Goal: Task Accomplishment & Management: Complete application form

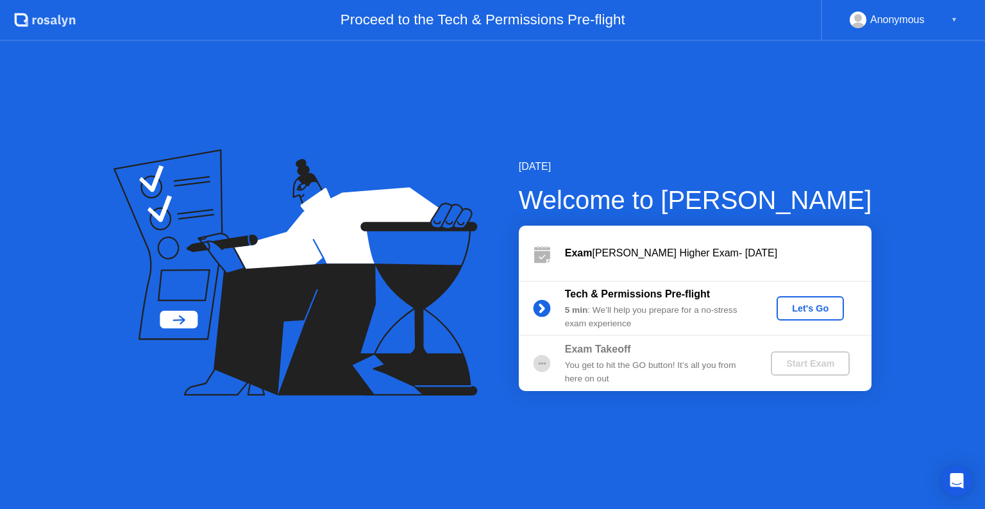
click at [805, 306] on div "Let's Go" at bounding box center [810, 308] width 57 height 10
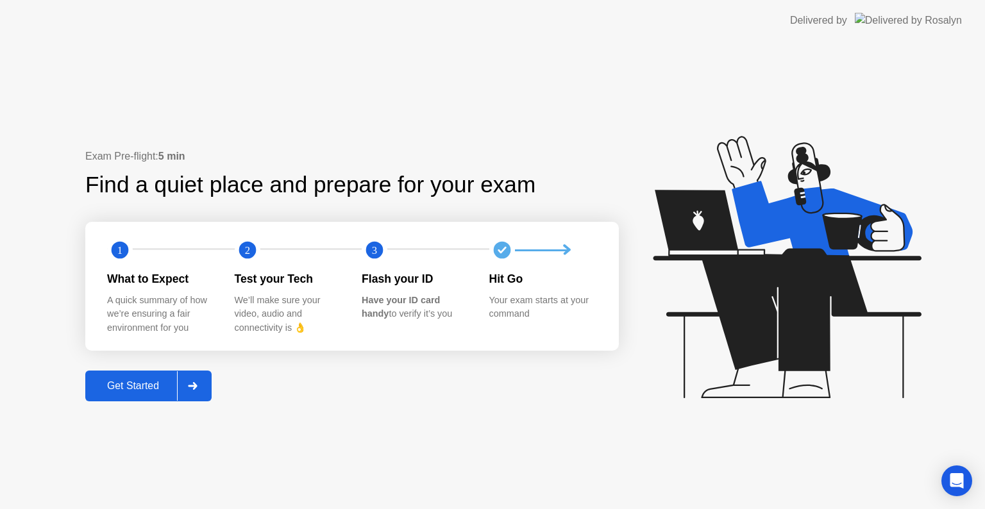
click at [144, 382] on div "Get Started" at bounding box center [133, 386] width 88 height 12
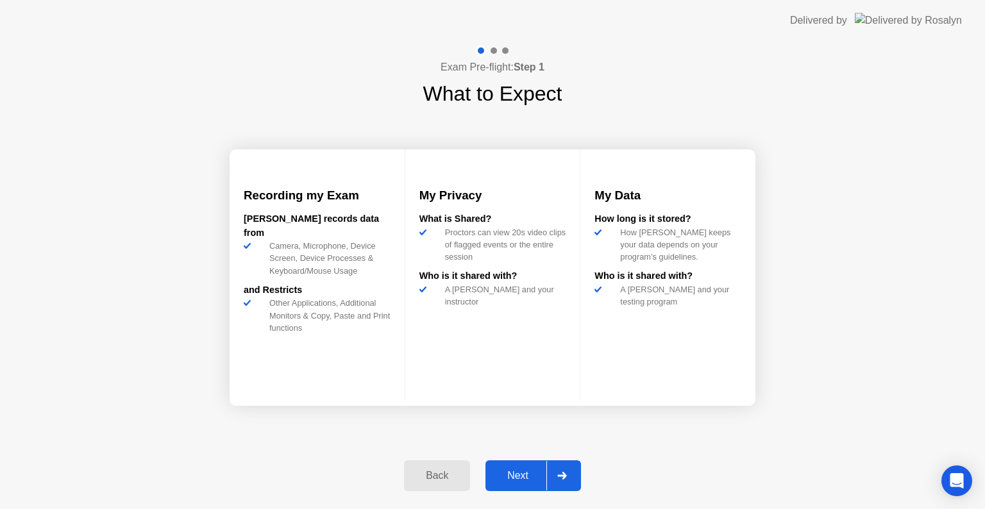
click at [513, 475] on div "Next" at bounding box center [517, 476] width 57 height 12
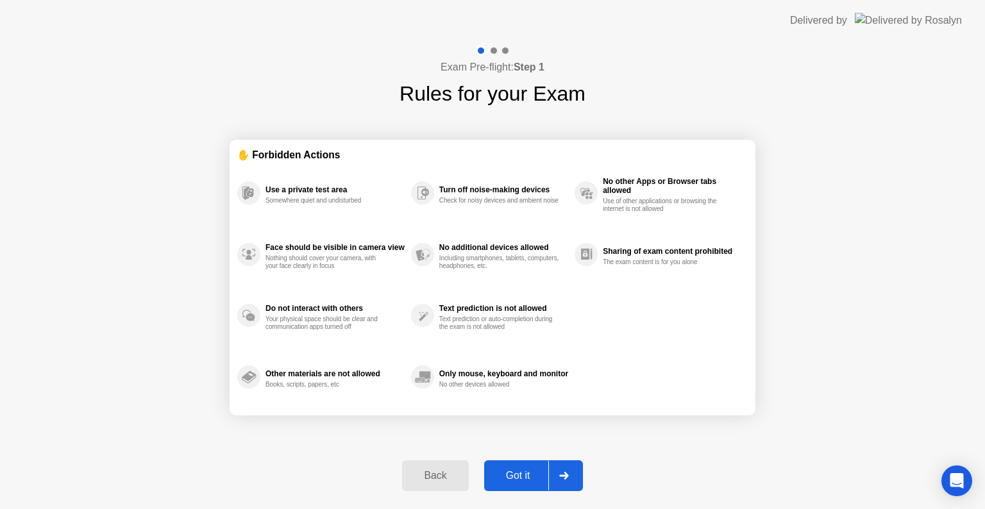
click at [513, 475] on div "Got it" at bounding box center [518, 476] width 60 height 12
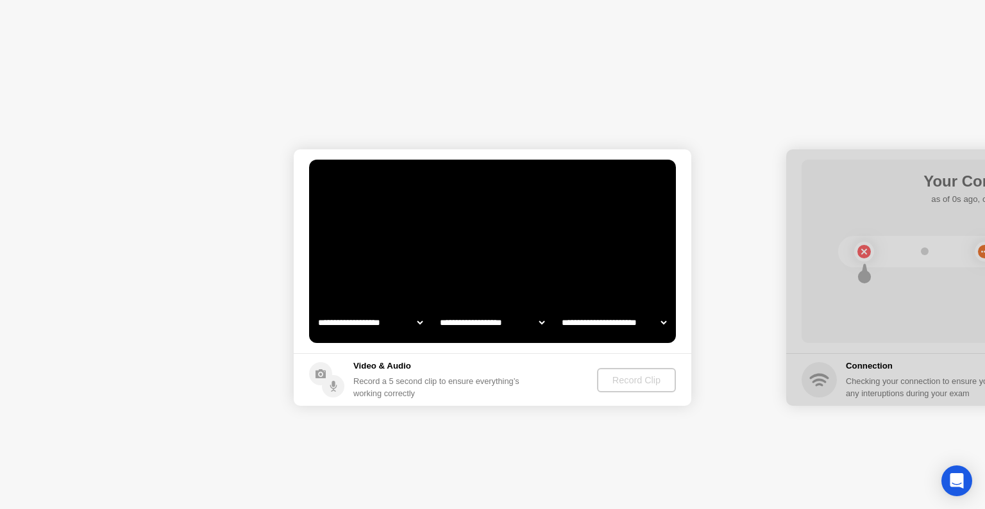
select select "**********"
select select "*******"
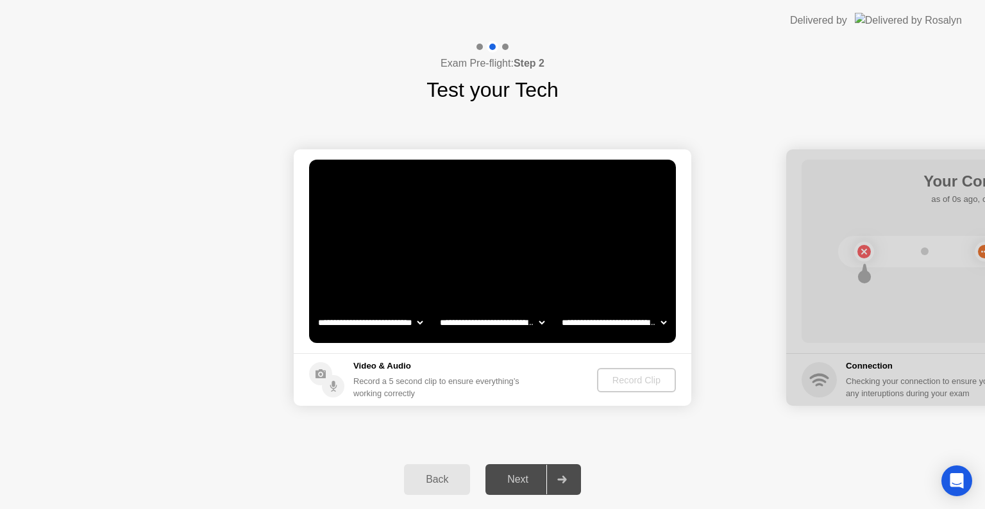
click at [416, 323] on select "**********" at bounding box center [371, 323] width 110 height 26
click at [316, 310] on select "**********" at bounding box center [371, 323] width 110 height 26
click at [518, 480] on div "Next" at bounding box center [517, 480] width 57 height 12
click at [557, 480] on div at bounding box center [561, 479] width 31 height 29
click at [526, 480] on div "Next" at bounding box center [517, 480] width 57 height 12
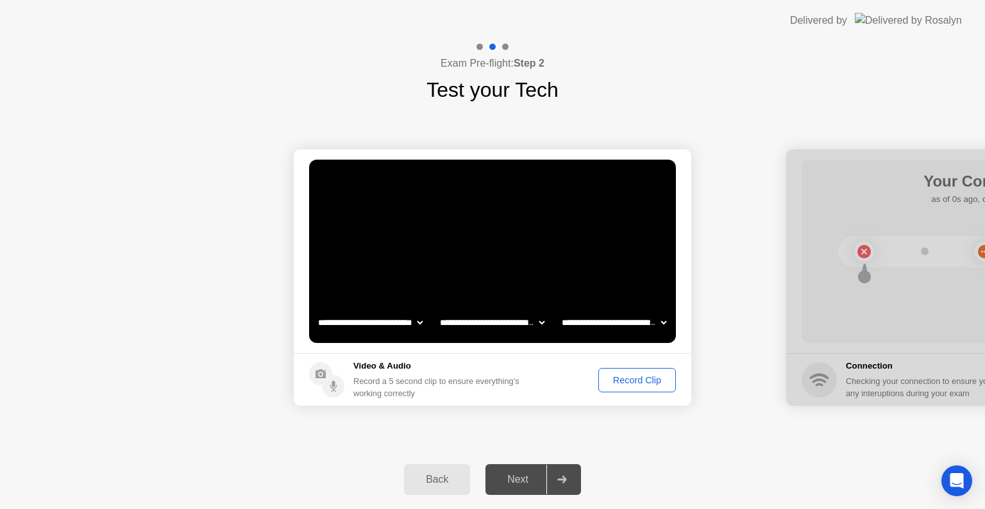
click at [530, 480] on div "Next" at bounding box center [517, 480] width 57 height 12
click at [570, 477] on div at bounding box center [561, 479] width 31 height 29
click at [614, 384] on div "Record Clip" at bounding box center [637, 380] width 69 height 10
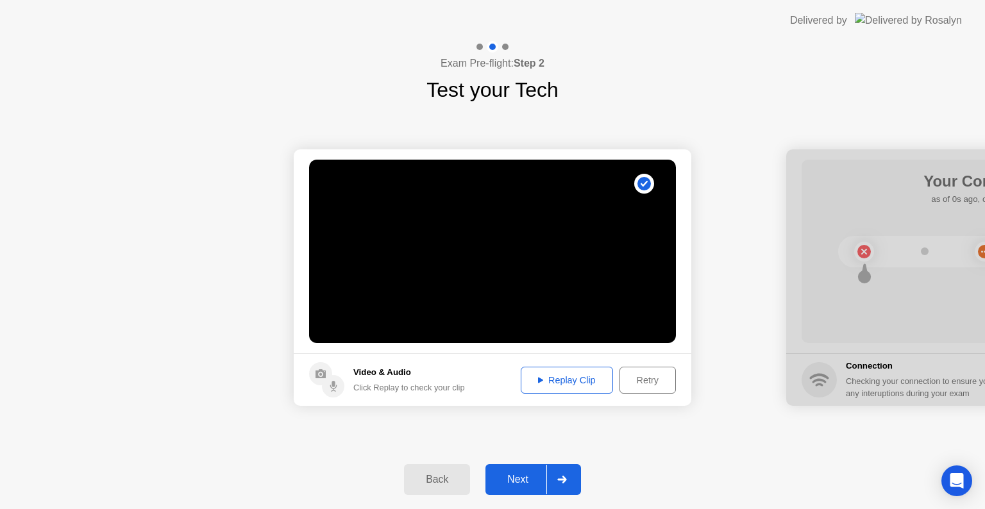
click at [528, 480] on div "Next" at bounding box center [517, 480] width 57 height 12
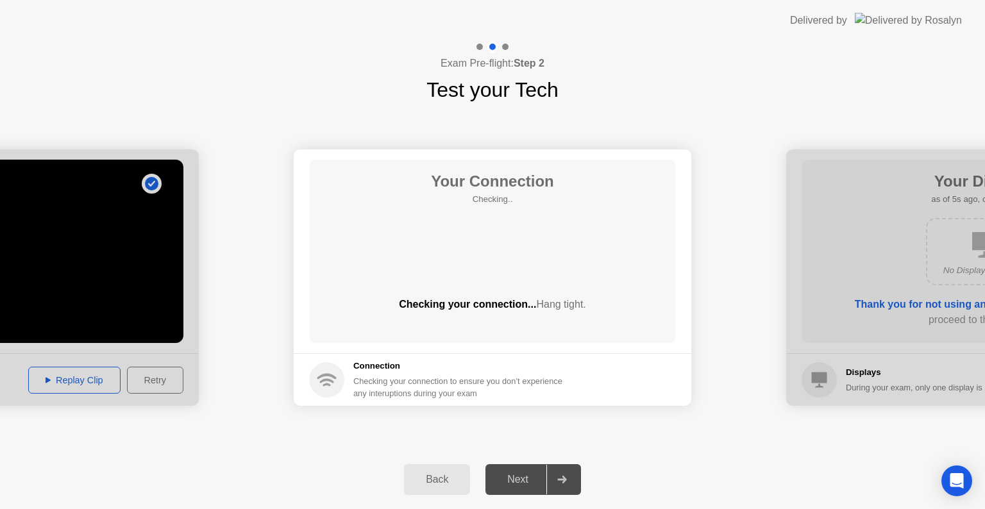
click at [529, 479] on div "Next" at bounding box center [517, 480] width 57 height 12
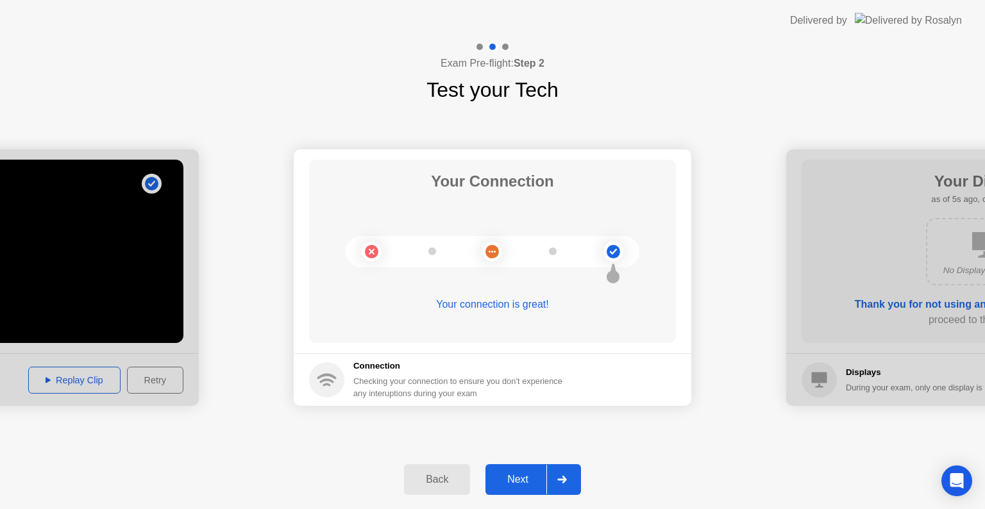
click at [557, 476] on div at bounding box center [561, 479] width 31 height 29
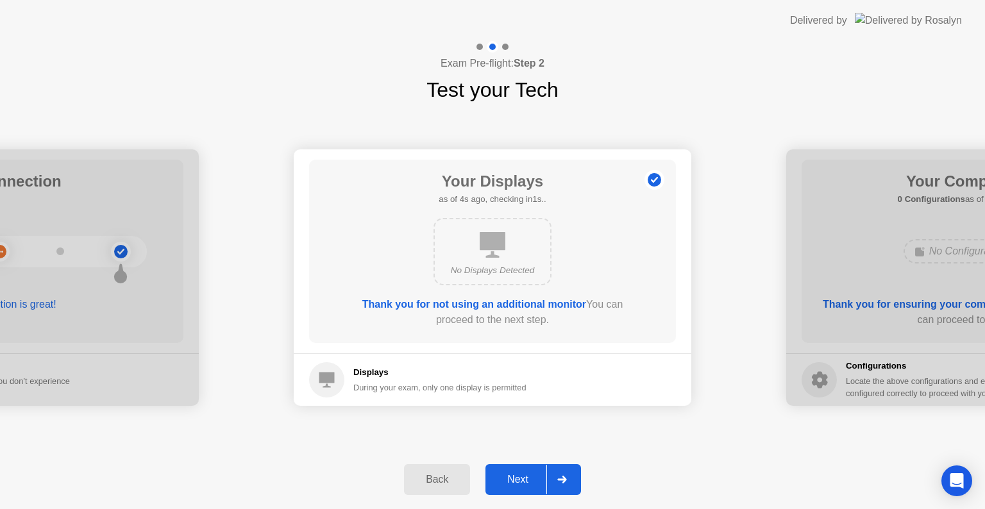
click at [519, 481] on div "Next" at bounding box center [517, 480] width 57 height 12
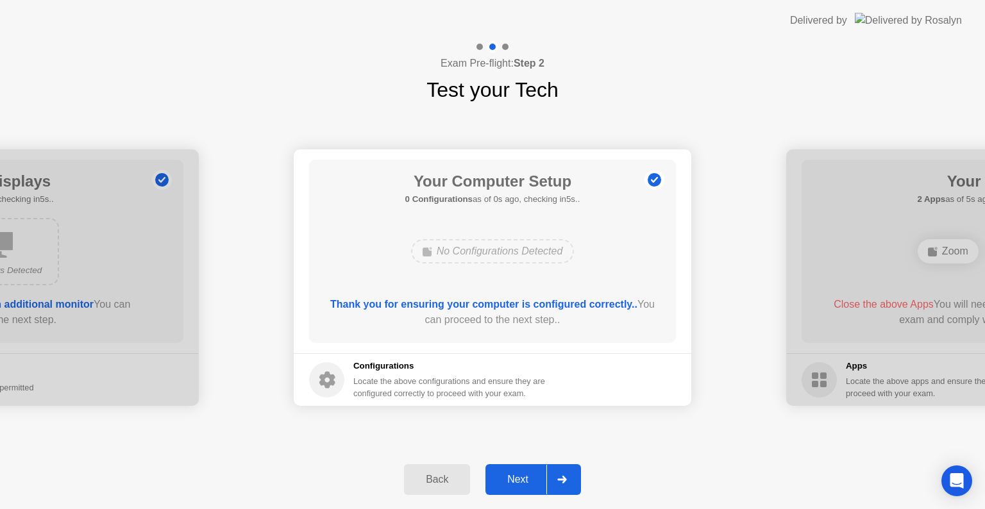
click at [519, 481] on div "Next" at bounding box center [517, 480] width 57 height 12
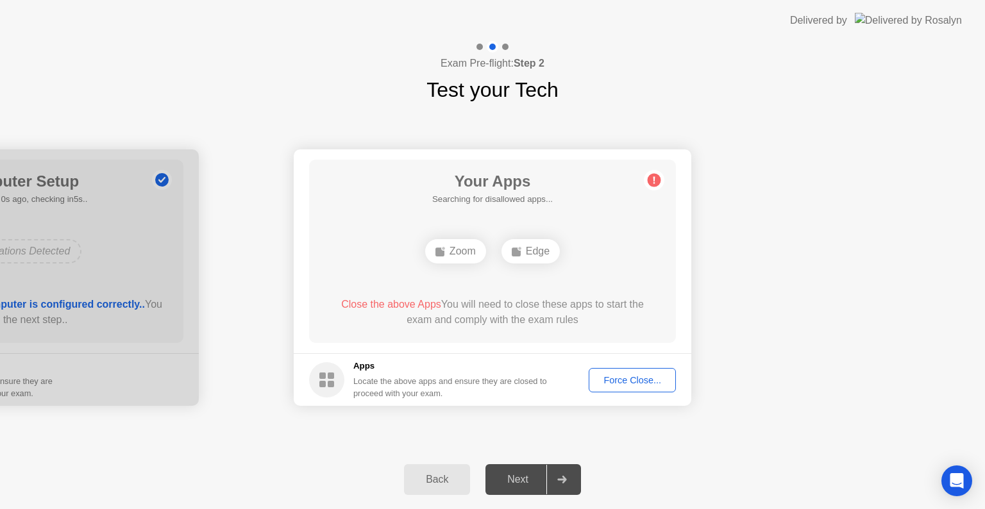
click at [641, 383] on div "Force Close..." at bounding box center [632, 380] width 78 height 10
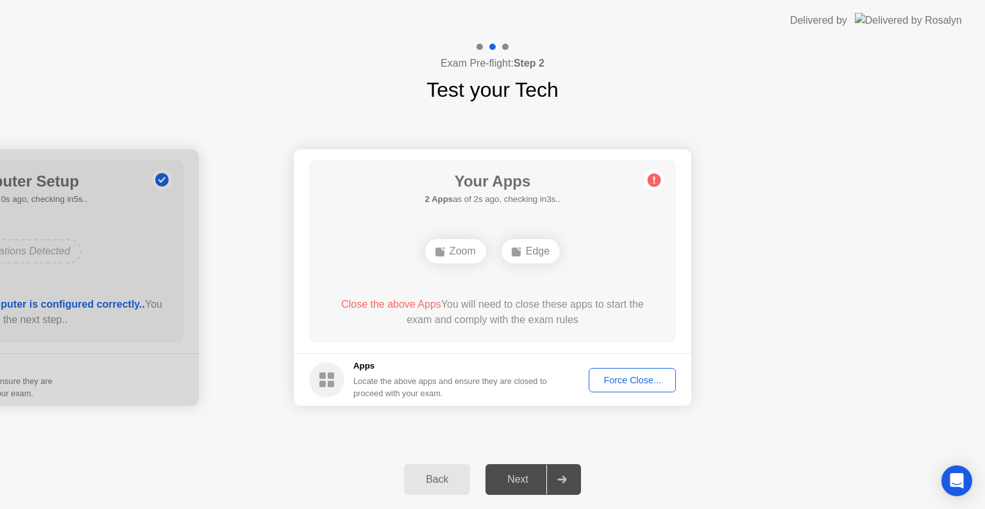
click at [633, 378] on div "Force Close..." at bounding box center [632, 380] width 78 height 10
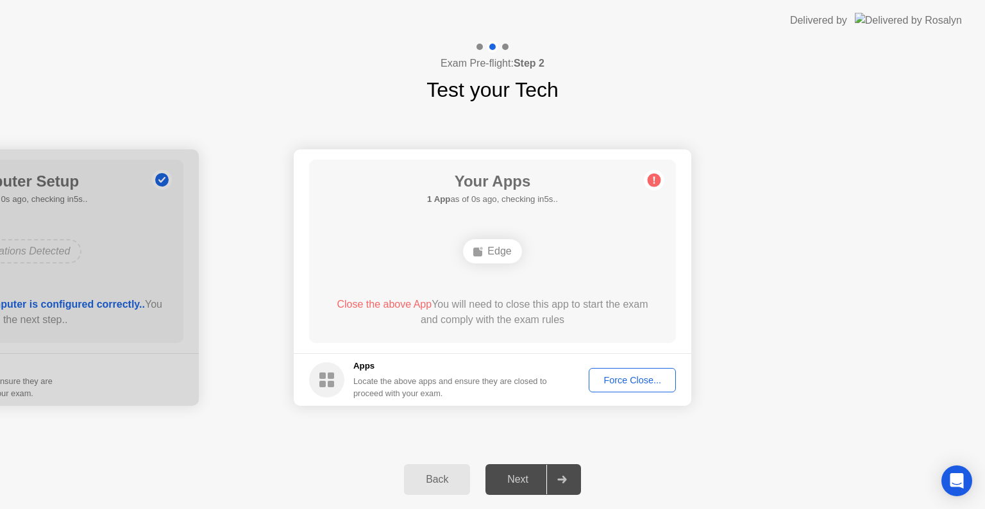
click at [628, 383] on div "Force Close..." at bounding box center [632, 380] width 78 height 10
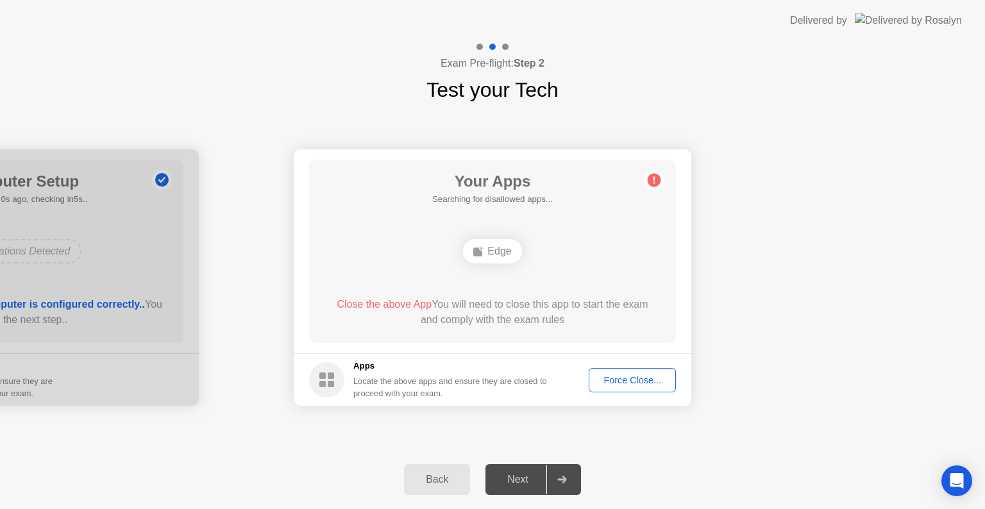
click at [659, 382] on div "Force Close..." at bounding box center [632, 380] width 78 height 10
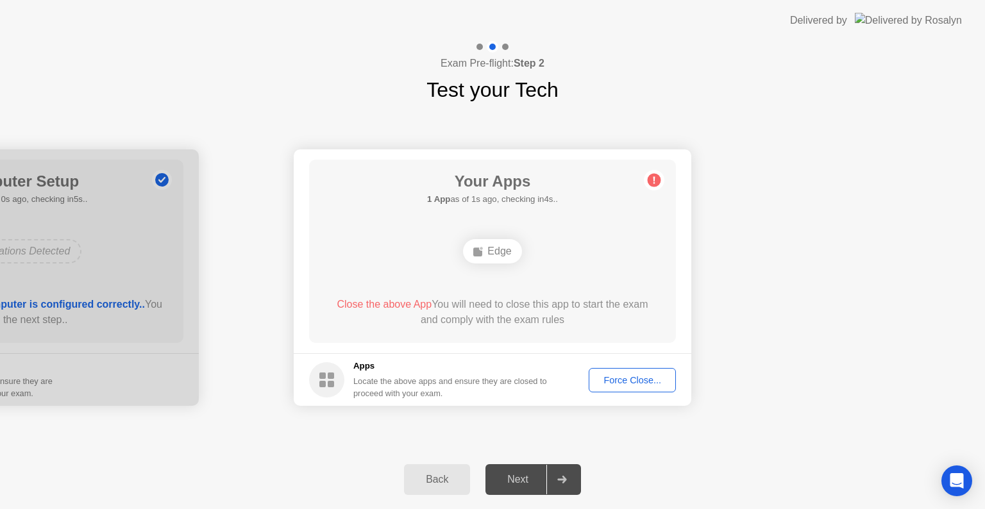
click at [610, 381] on div "Force Close..." at bounding box center [632, 380] width 78 height 10
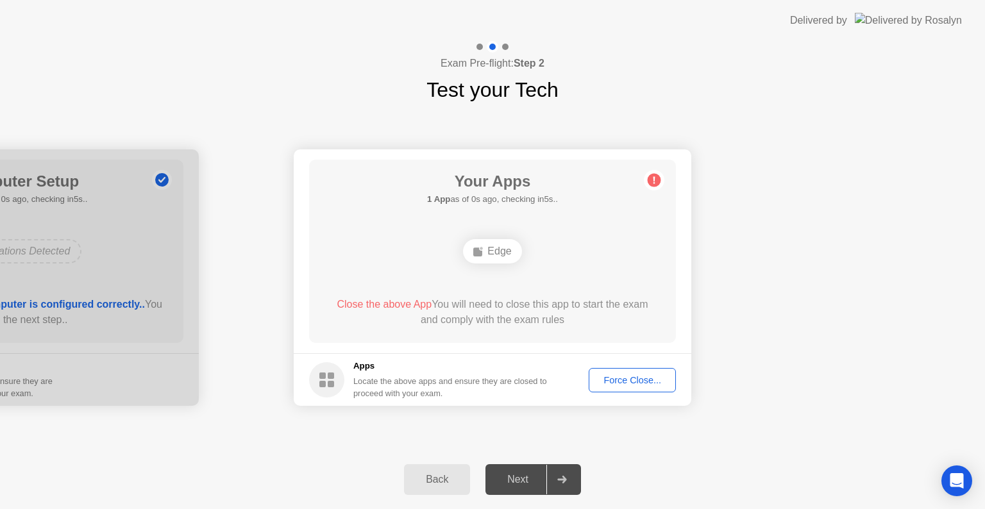
click at [632, 382] on div "Force Close..." at bounding box center [632, 380] width 78 height 10
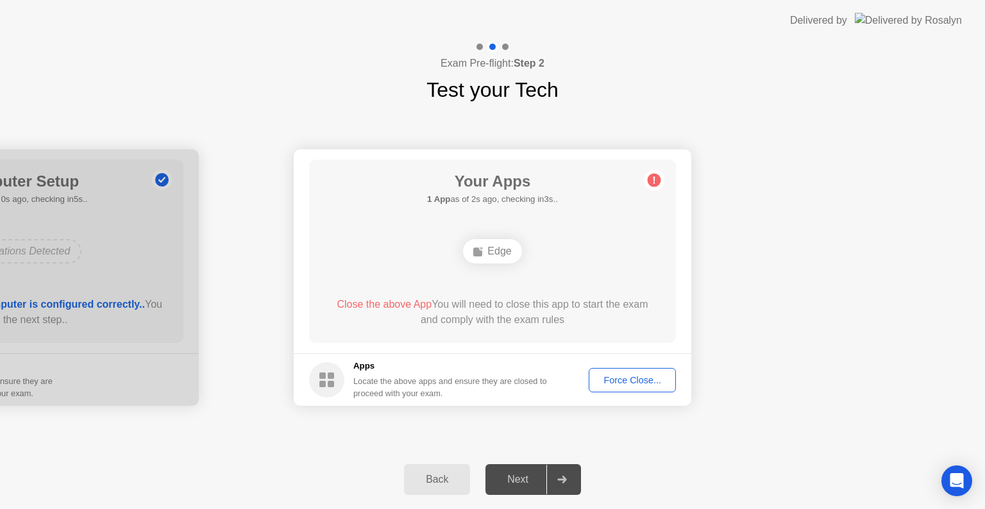
click at [541, 482] on div "Next" at bounding box center [517, 480] width 57 height 12
click at [634, 377] on div "Force Close..." at bounding box center [632, 380] width 78 height 10
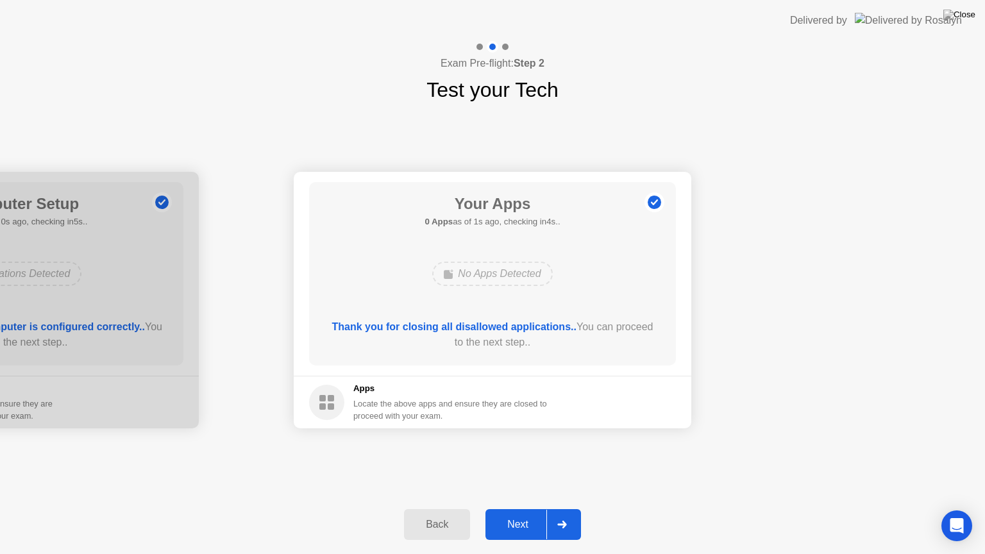
click at [534, 509] on div "Next" at bounding box center [517, 525] width 57 height 12
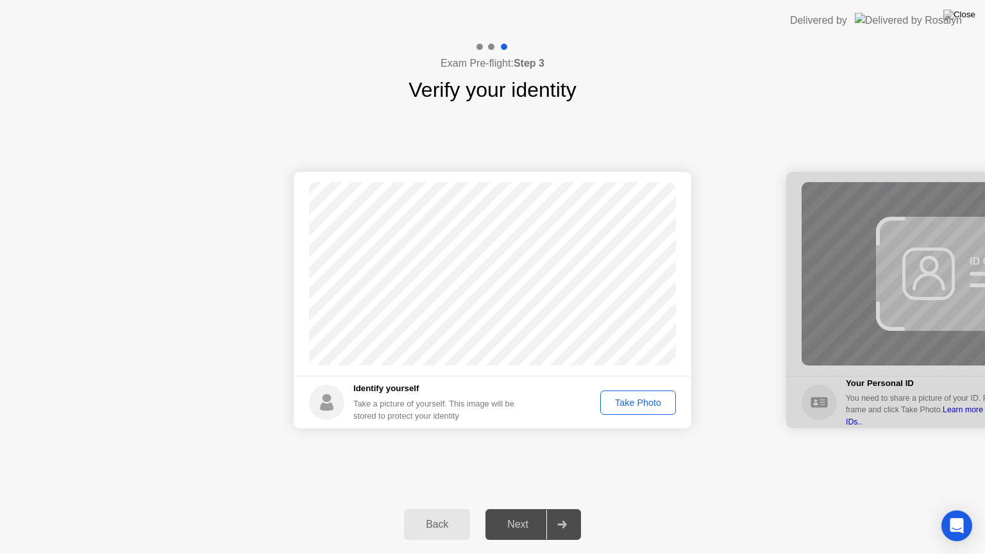
click at [652, 405] on div "Take Photo" at bounding box center [638, 403] width 67 height 10
click at [532, 509] on div "Next" at bounding box center [517, 525] width 57 height 12
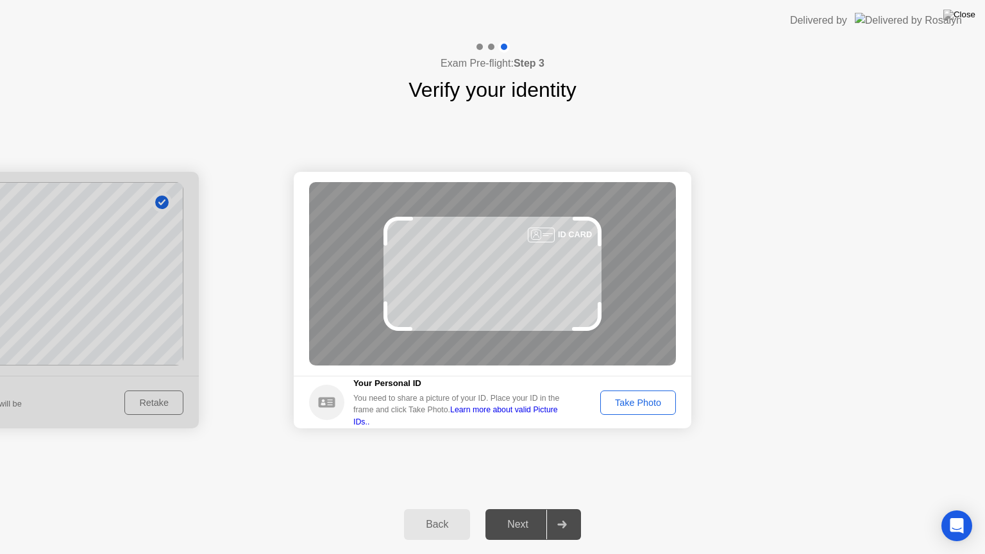
click at [648, 401] on div "Take Photo" at bounding box center [638, 403] width 67 height 10
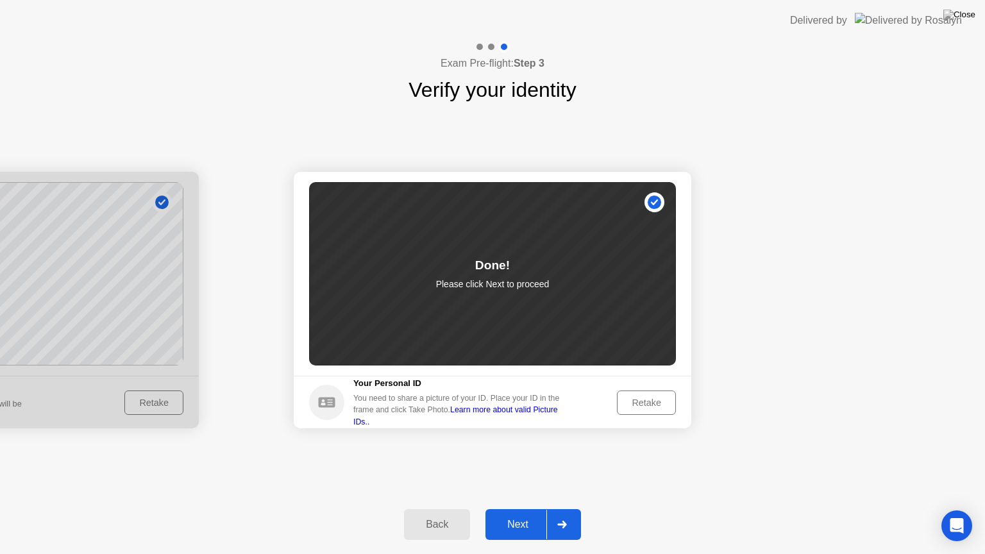
click at [507, 509] on div "Next" at bounding box center [517, 525] width 57 height 12
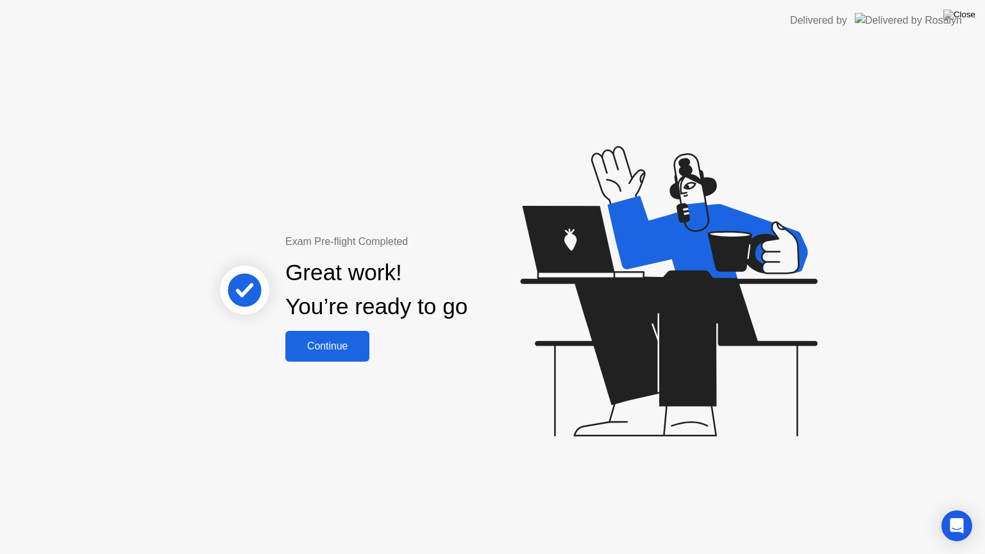
click at [338, 337] on button "Continue" at bounding box center [327, 346] width 84 height 31
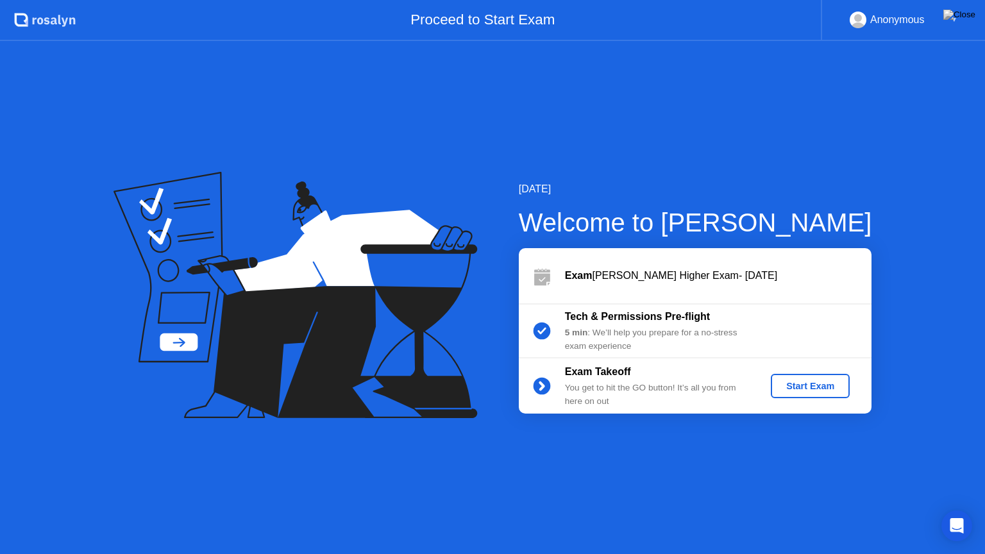
click at [786, 382] on div "Start Exam" at bounding box center [810, 386] width 69 height 10
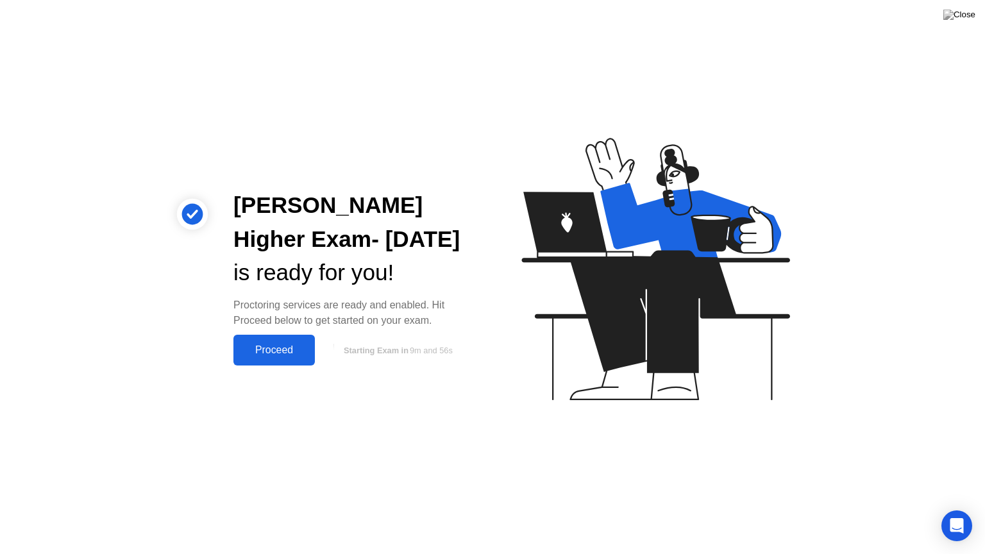
click at [257, 356] on div "Proceed" at bounding box center [274, 350] width 74 height 12
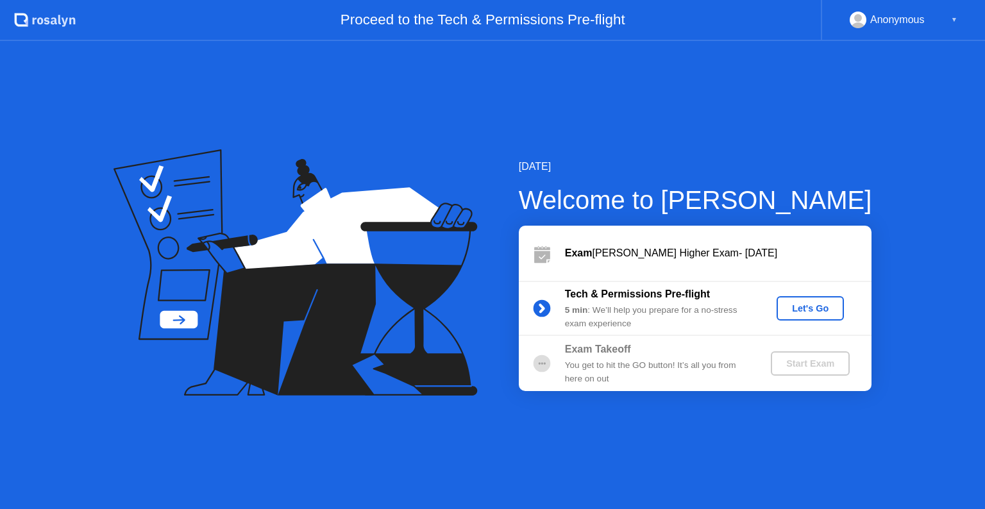
click at [810, 304] on div "Let's Go" at bounding box center [810, 308] width 57 height 10
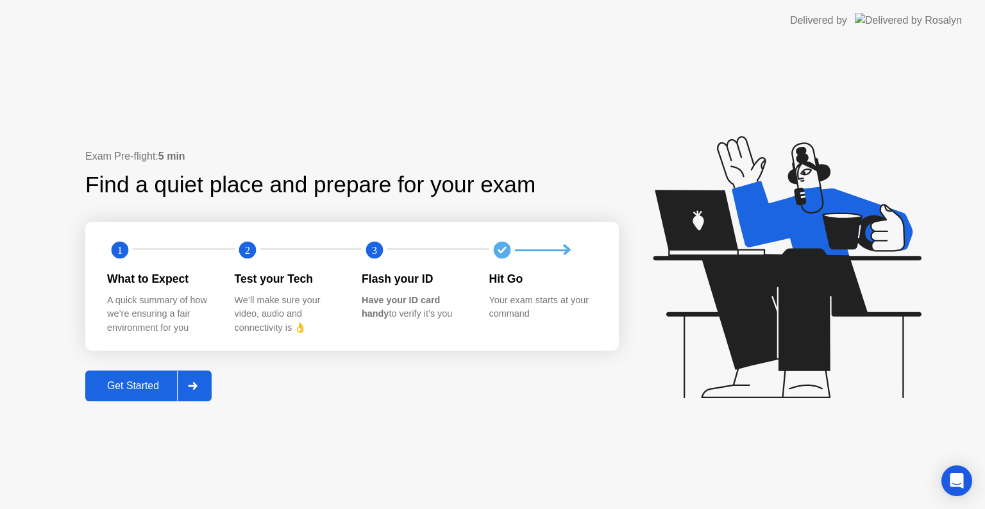
click at [122, 387] on div "Get Started" at bounding box center [133, 386] width 88 height 12
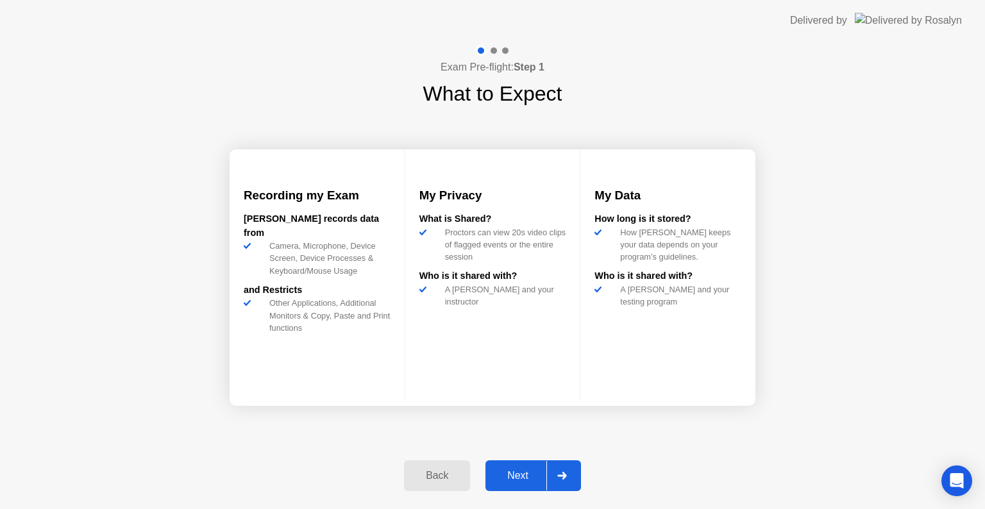
click at [510, 470] on div "Next" at bounding box center [517, 476] width 57 height 12
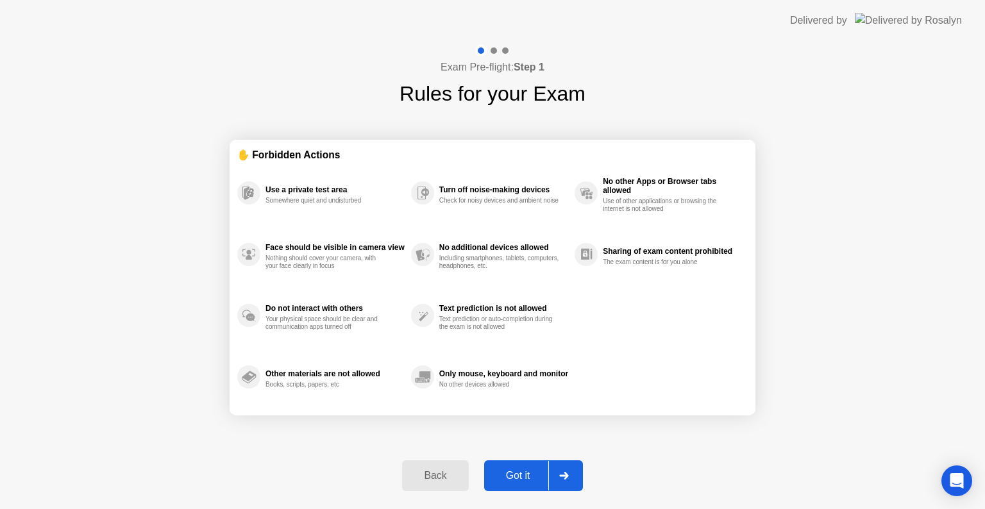
click at [516, 483] on button "Got it" at bounding box center [533, 475] width 99 height 31
select select "**********"
select select "*******"
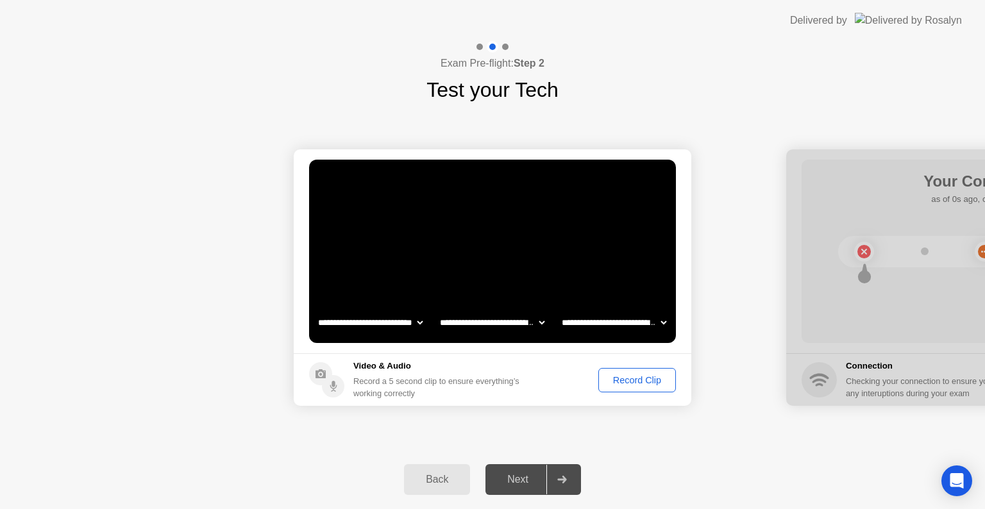
click at [630, 379] on div "Record Clip" at bounding box center [637, 380] width 69 height 10
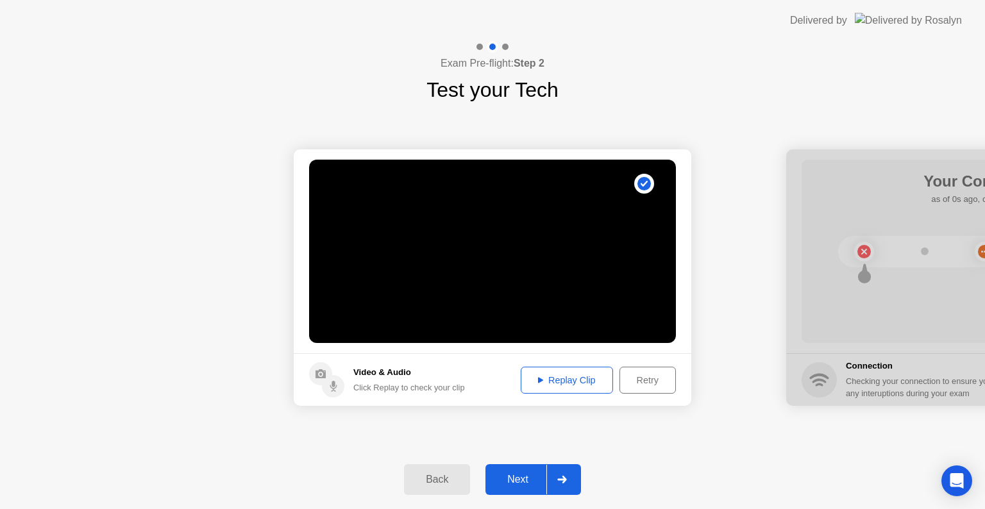
click at [539, 475] on div "Next" at bounding box center [517, 480] width 57 height 12
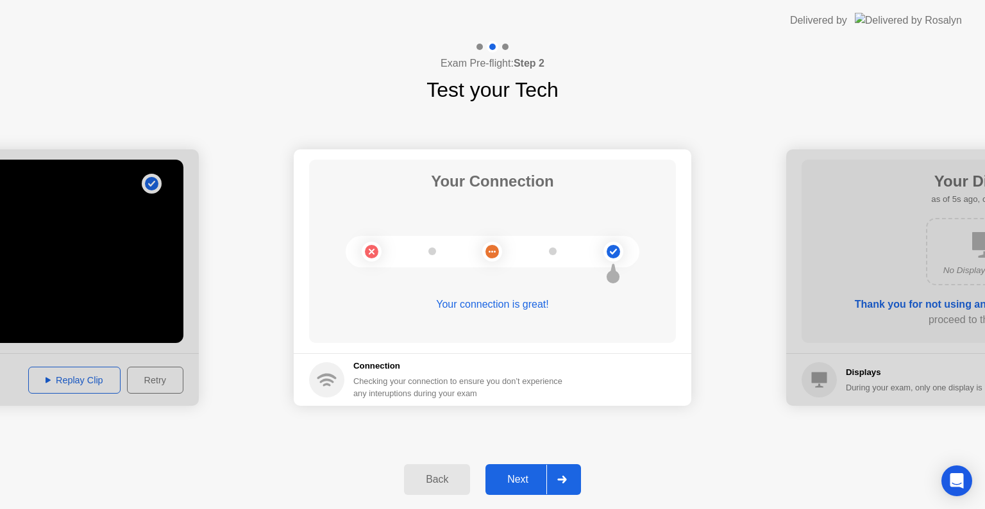
click at [530, 481] on div "Next" at bounding box center [517, 480] width 57 height 12
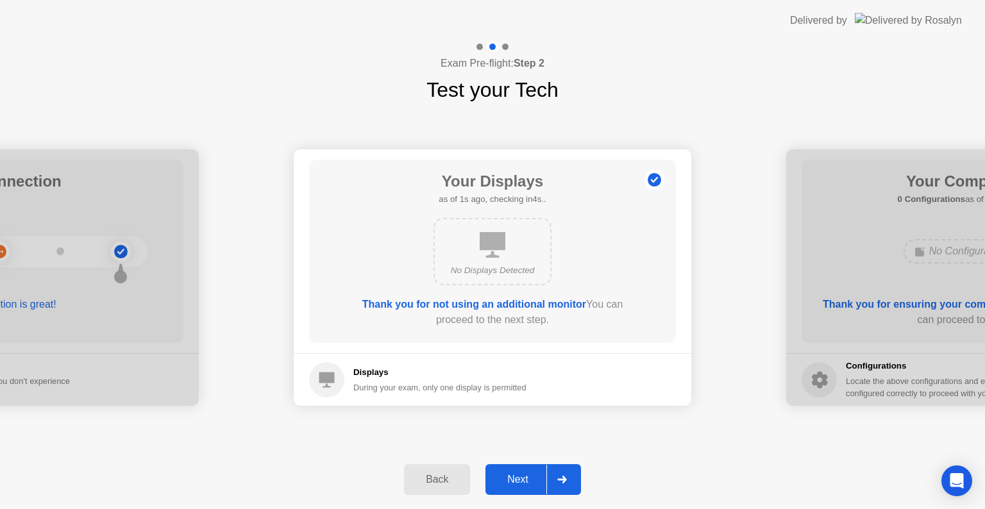
click at [530, 480] on div "Next" at bounding box center [517, 480] width 57 height 12
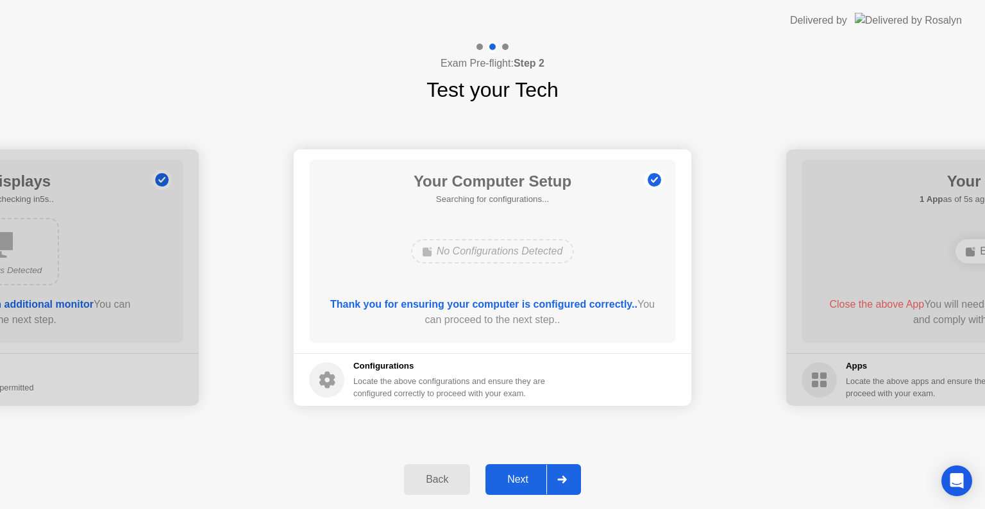
click at [530, 480] on div "Next" at bounding box center [517, 480] width 57 height 12
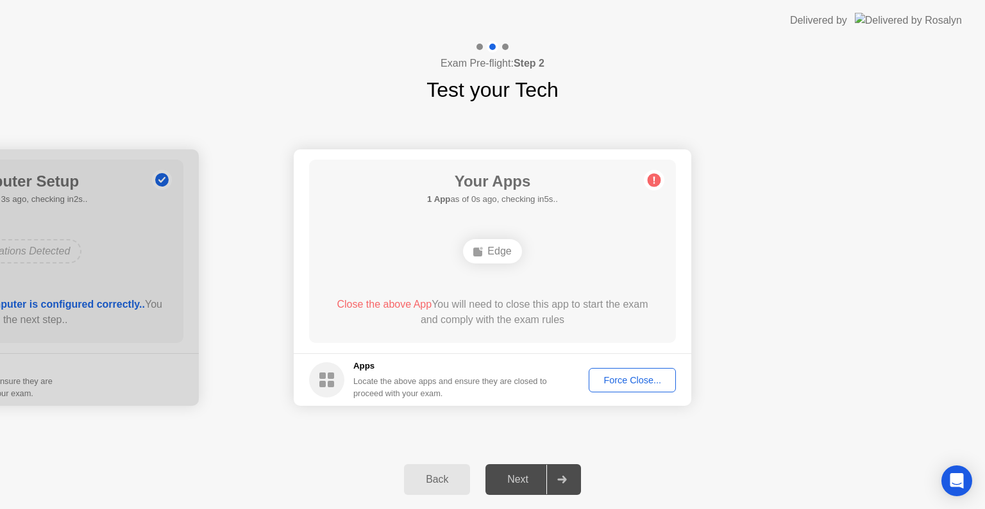
click at [627, 392] on footer "Apps Locate the above apps and ensure they are closed to proceed with your exam…" at bounding box center [493, 379] width 398 height 53
click at [627, 385] on div "Force Close..." at bounding box center [632, 380] width 78 height 10
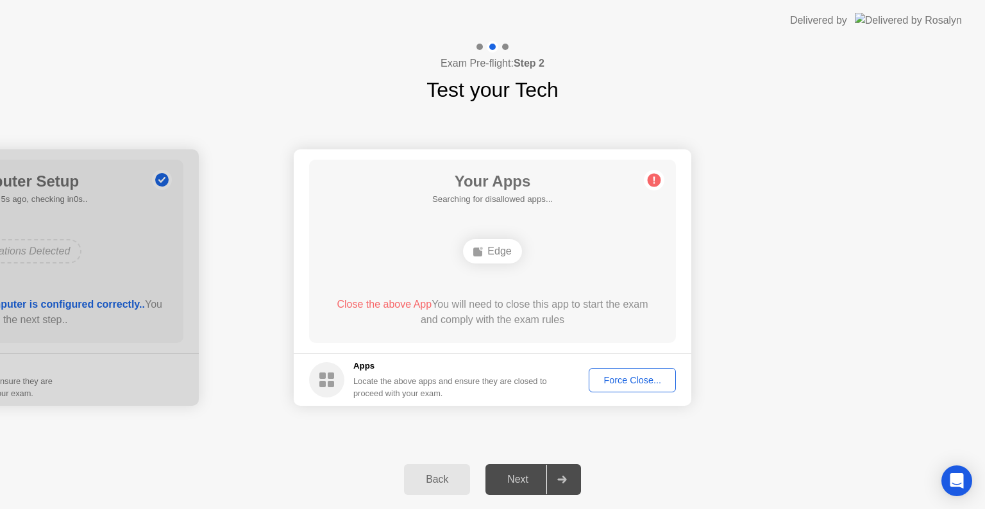
click at [612, 380] on div "Force Close..." at bounding box center [632, 380] width 78 height 10
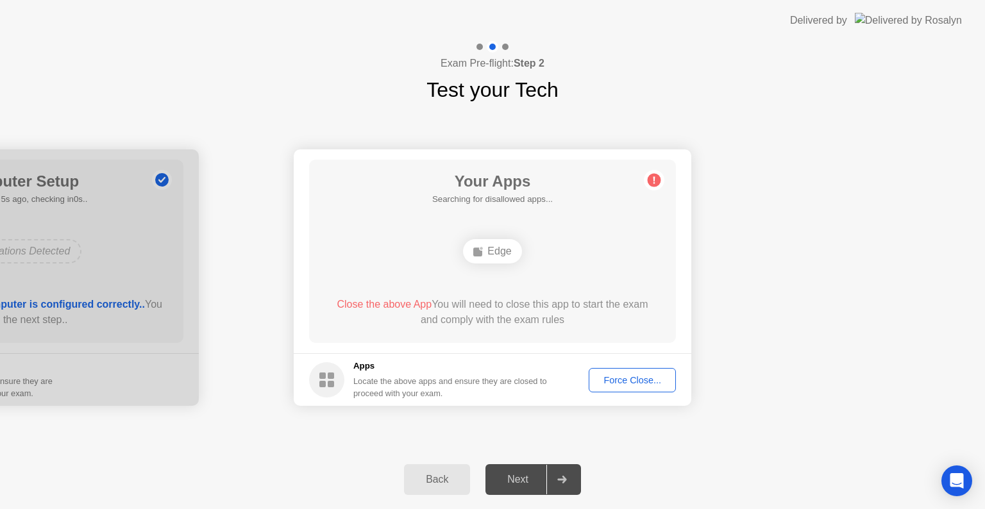
click at [595, 375] on div "Force Close..." at bounding box center [632, 380] width 78 height 10
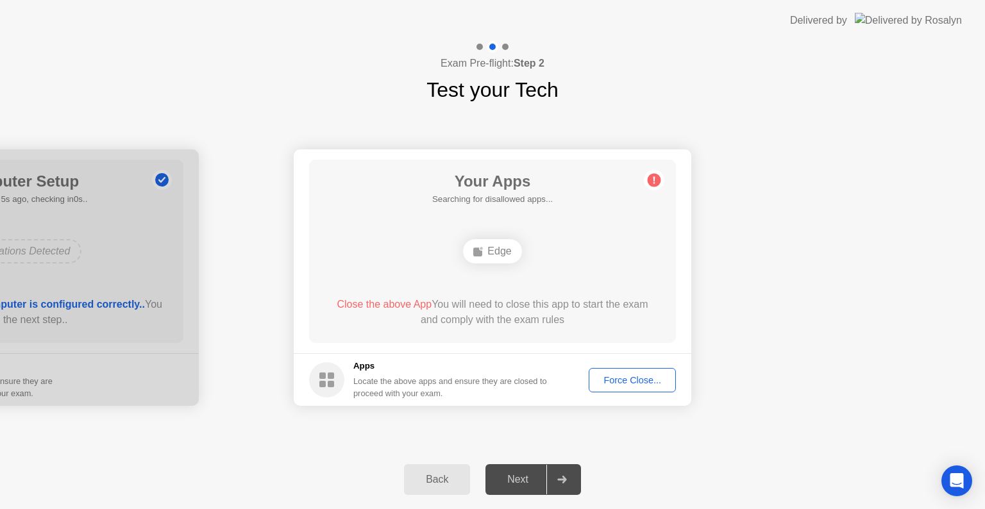
click at [400, 310] on span "Close the above App" at bounding box center [384, 304] width 95 height 11
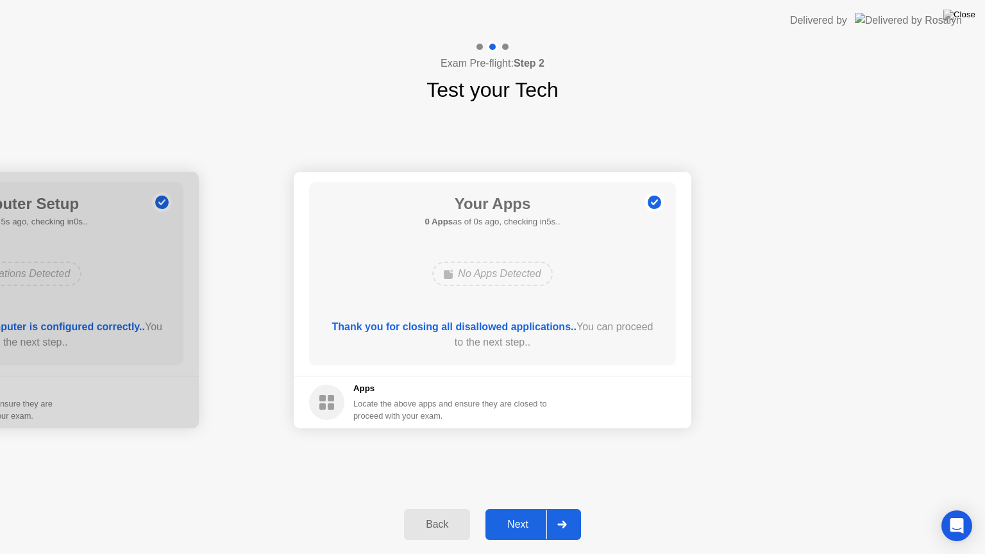
click at [530, 509] on div "Next" at bounding box center [517, 525] width 57 height 12
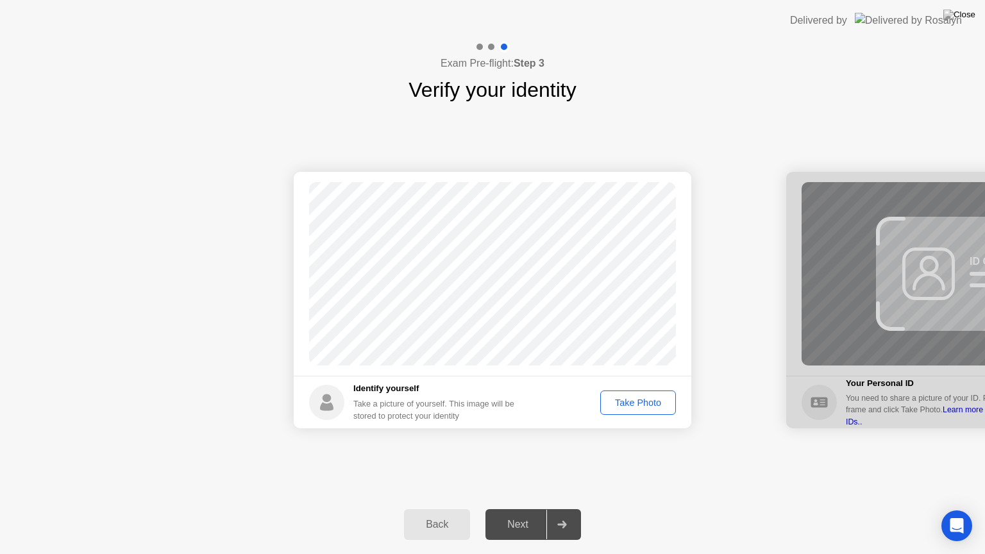
click at [621, 400] on div "Take Photo" at bounding box center [638, 403] width 67 height 10
click at [496, 509] on div "Next" at bounding box center [517, 525] width 57 height 12
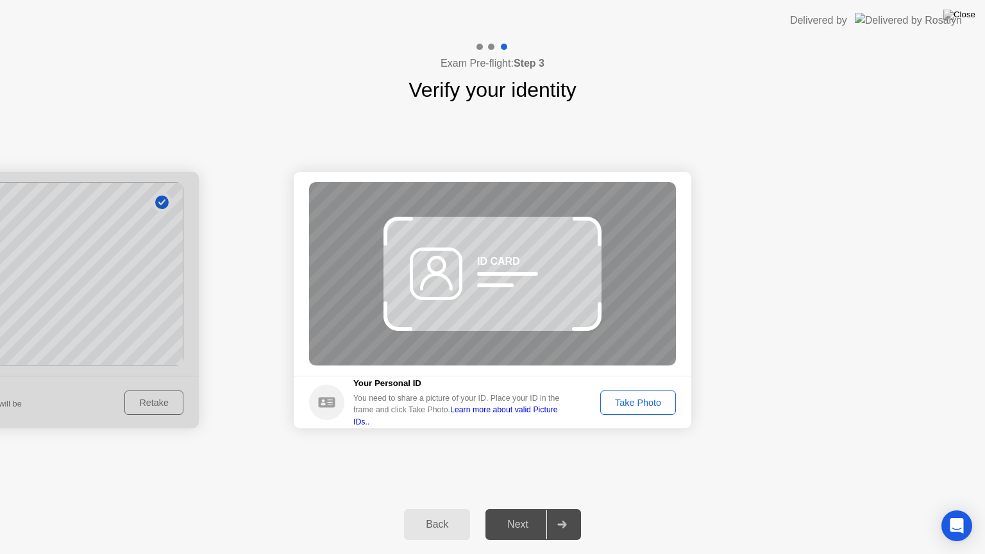
click at [642, 403] on div "Take Photo" at bounding box center [638, 403] width 67 height 10
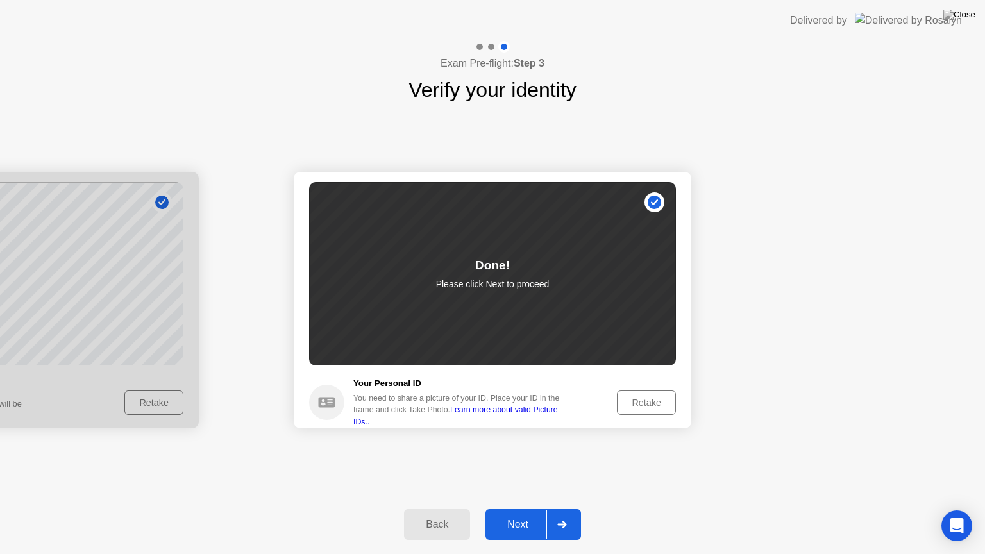
click at [539, 509] on div "Next" at bounding box center [517, 525] width 57 height 12
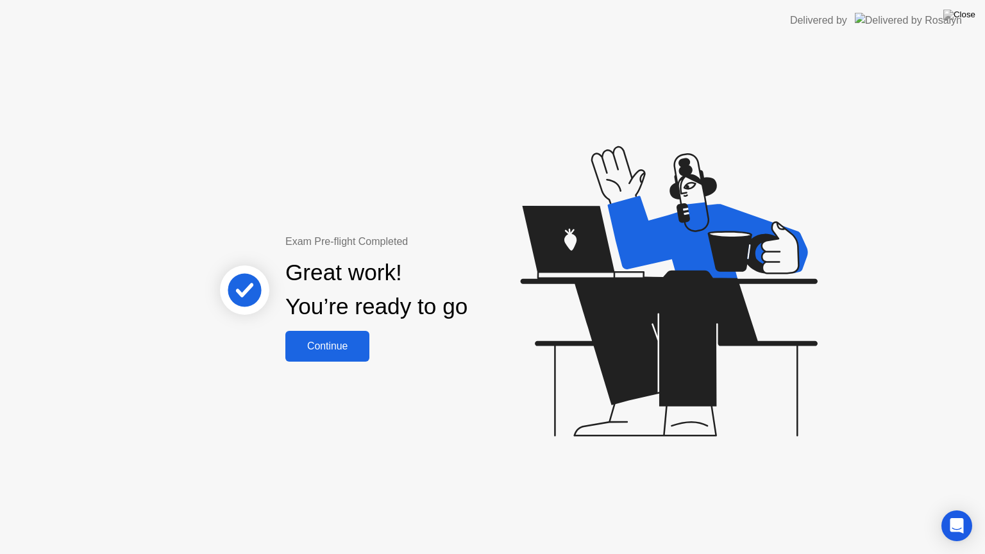
click at [335, 347] on div "Continue" at bounding box center [327, 347] width 76 height 12
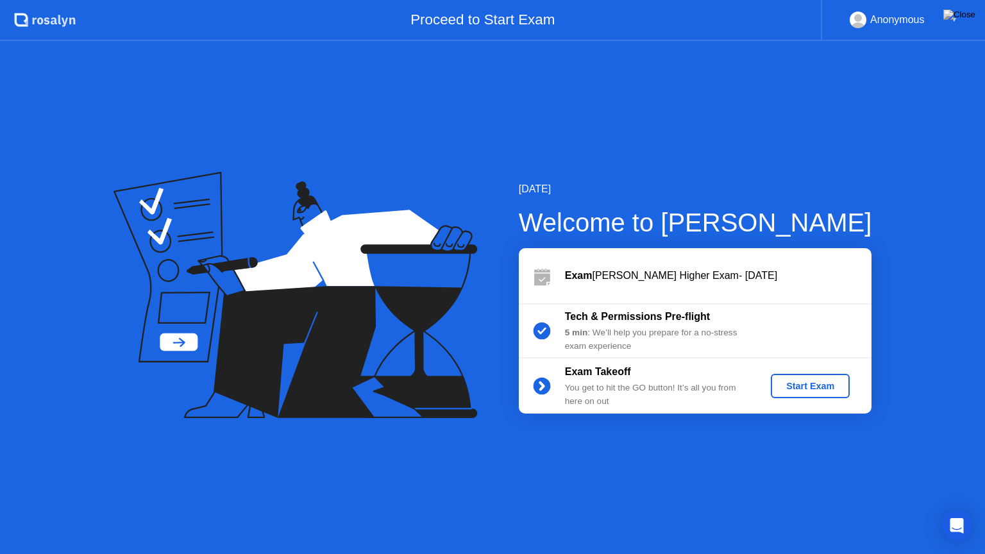
click at [811, 382] on div "Start Exam" at bounding box center [810, 386] width 69 height 10
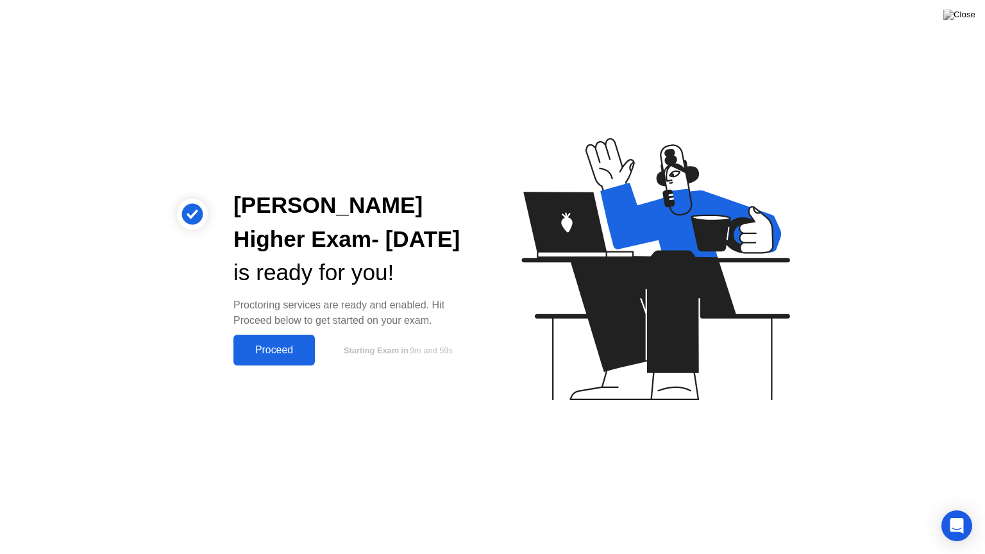
click at [284, 358] on button "Proceed" at bounding box center [273, 350] width 81 height 31
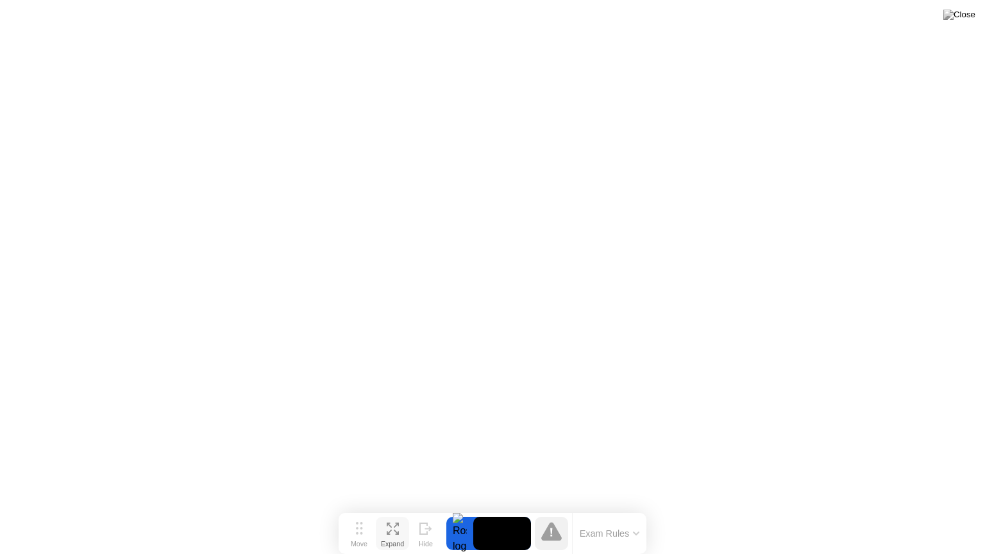
click at [387, 509] on icon at bounding box center [393, 529] width 12 height 12
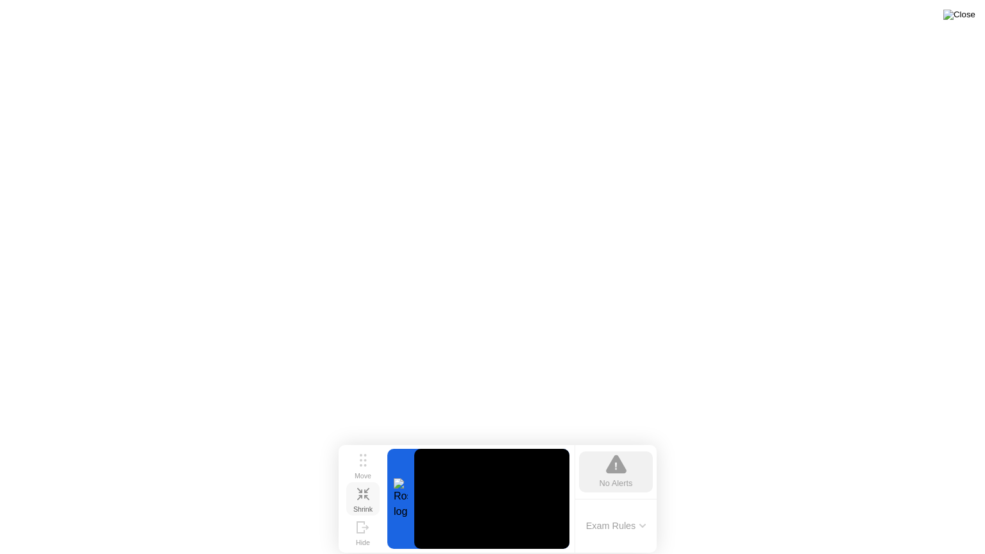
click at [968, 17] on img at bounding box center [959, 15] width 32 height 10
click at [357, 466] on button "Move" at bounding box center [362, 465] width 33 height 33
click at [362, 496] on icon at bounding box center [363, 499] width 12 height 12
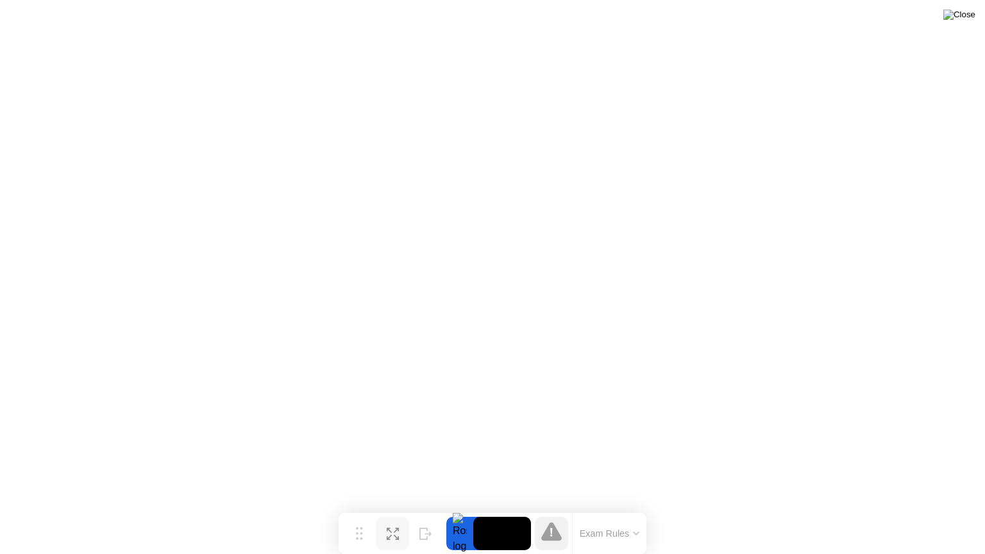
click at [973, 16] on img at bounding box center [959, 15] width 32 height 10
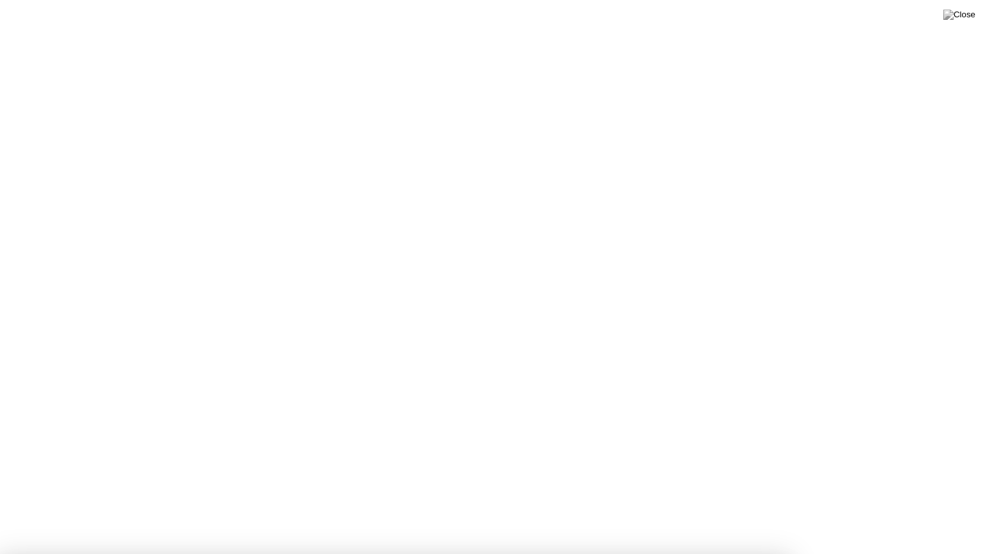
click at [973, 8] on button at bounding box center [959, 14] width 38 height 17
